Goal: Book appointment/travel/reservation

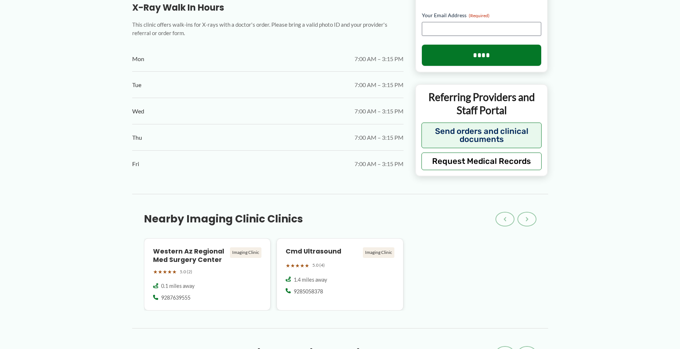
scroll to position [659, 0]
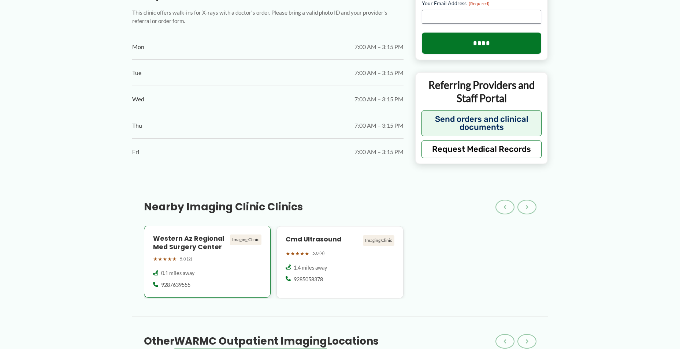
click at [209, 276] on div "0.1 miles away" at bounding box center [207, 273] width 109 height 7
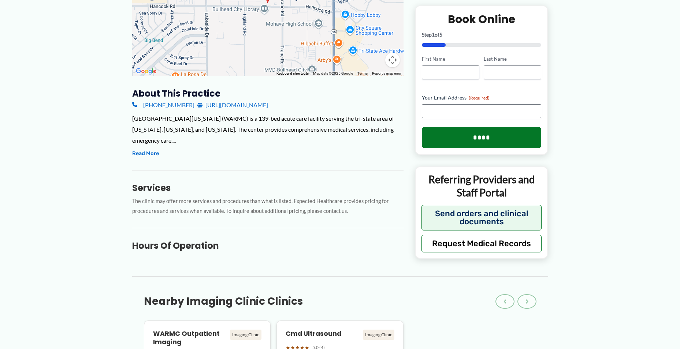
scroll to position [256, 0]
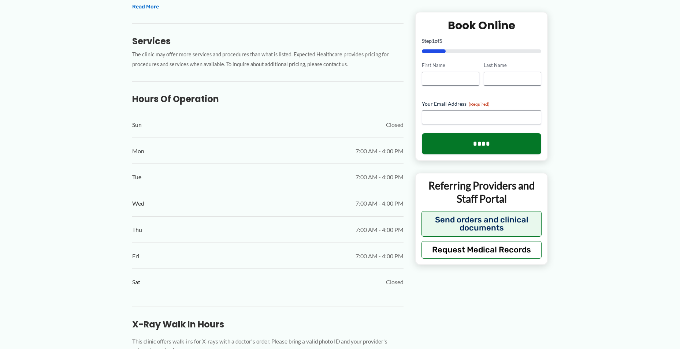
scroll to position [329, 0]
click at [473, 82] on input "First Name" at bounding box center [450, 79] width 57 height 14
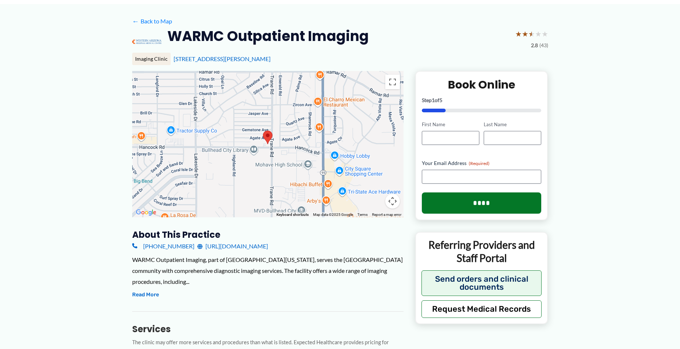
scroll to position [0, 0]
